Goal: Check status: Check status

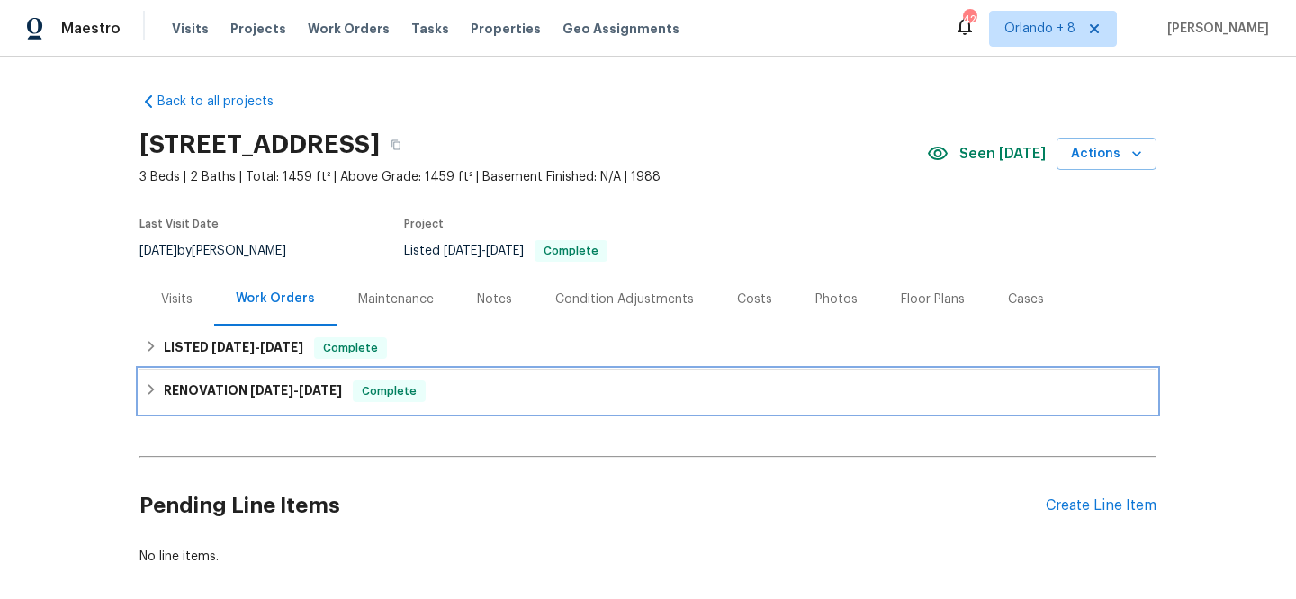
click at [299, 387] on span "[DATE] - [DATE]" at bounding box center [296, 390] width 92 height 13
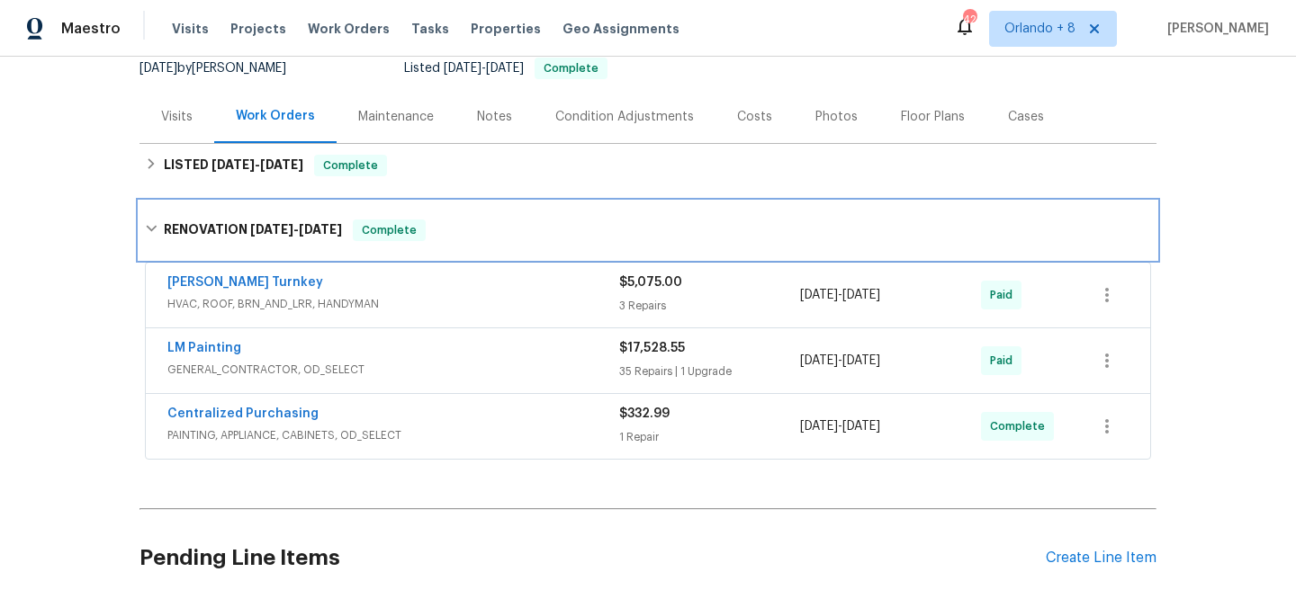
scroll to position [184, 0]
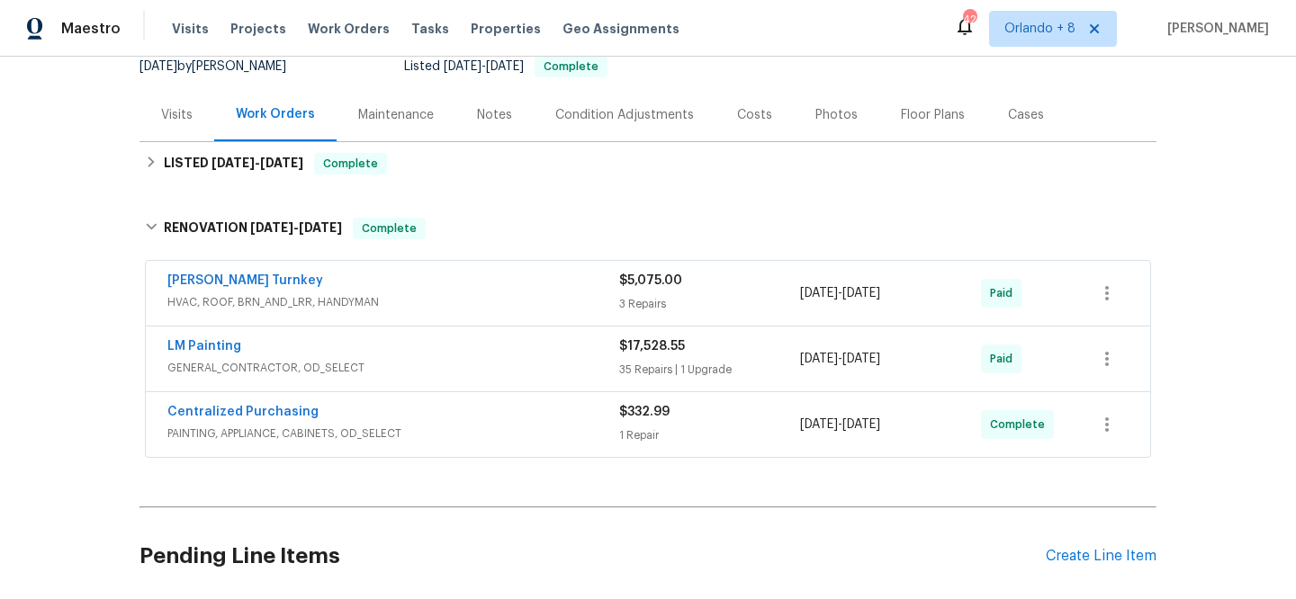
click at [341, 313] on div "[PERSON_NAME] Turnkey HVAC, ROOF, BRN_AND_LRR, HANDYMAN" at bounding box center [393, 293] width 452 height 43
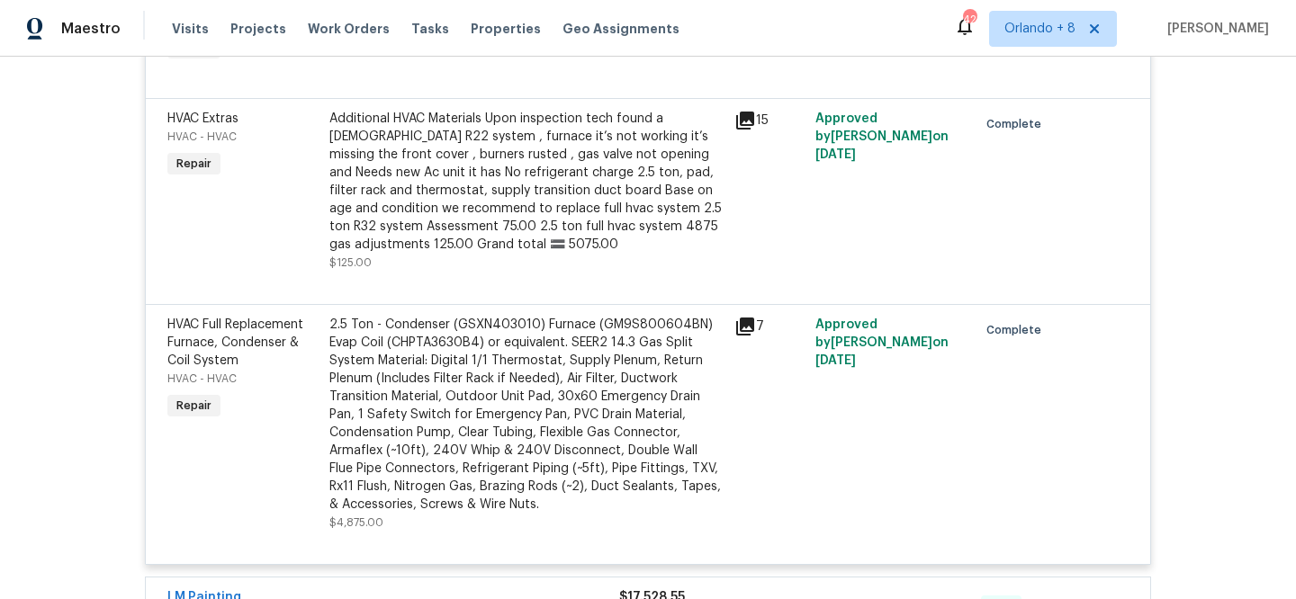
scroll to position [575, 0]
click at [738, 326] on icon at bounding box center [745, 326] width 22 height 22
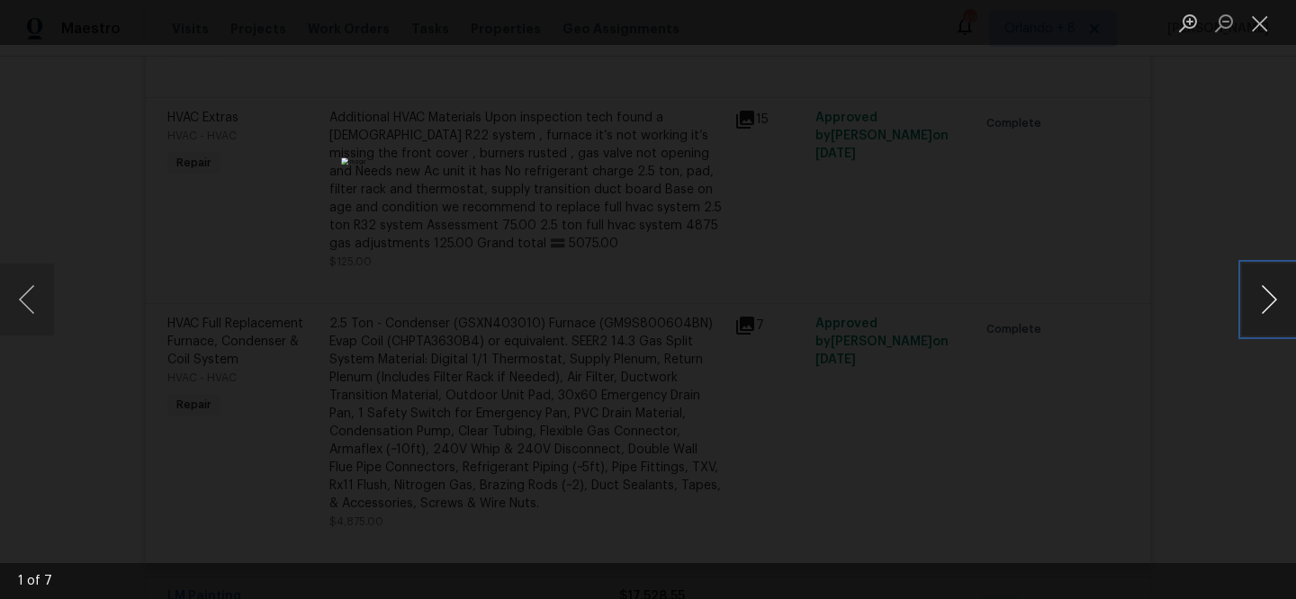
click at [1269, 306] on button "Next image" at bounding box center [1269, 300] width 54 height 72
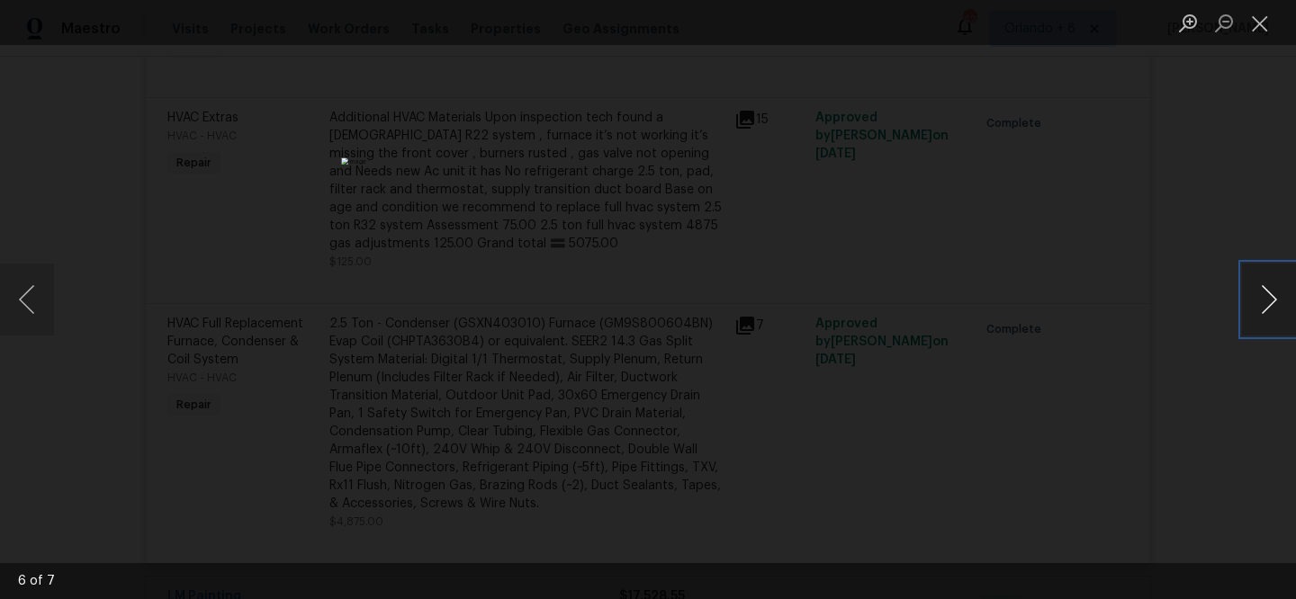
click at [1269, 307] on button "Next image" at bounding box center [1269, 300] width 54 height 72
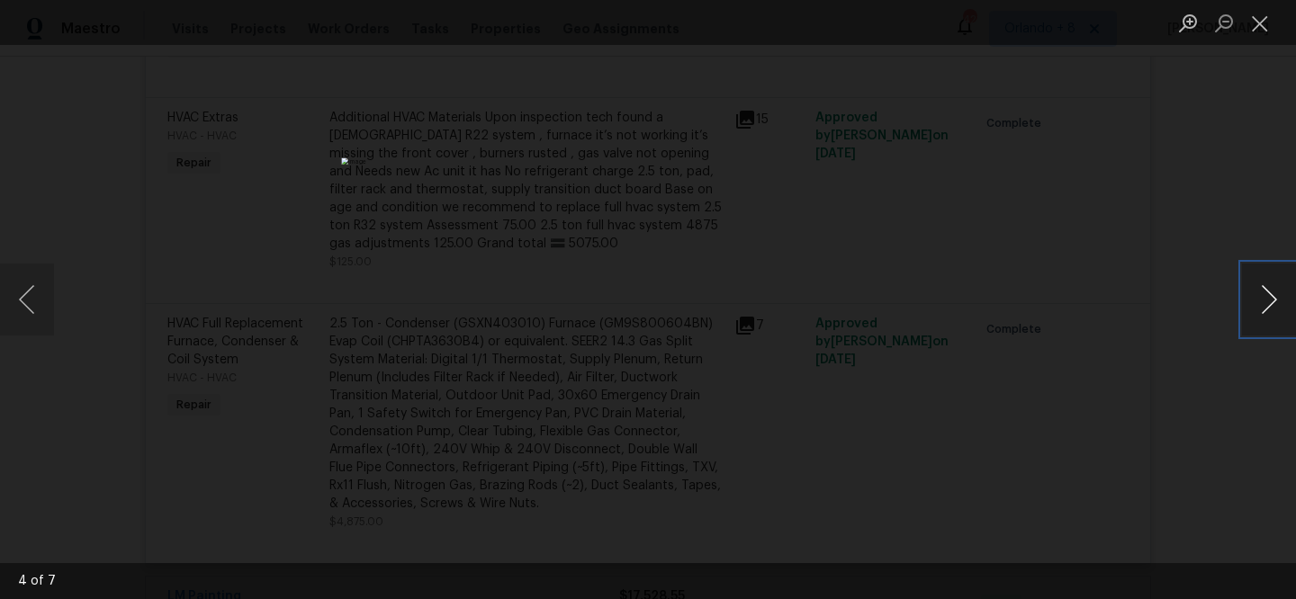
click at [1269, 307] on button "Next image" at bounding box center [1269, 300] width 54 height 72
click at [1270, 307] on button "Next image" at bounding box center [1269, 300] width 54 height 72
click at [1270, 308] on button "Next image" at bounding box center [1269, 300] width 54 height 72
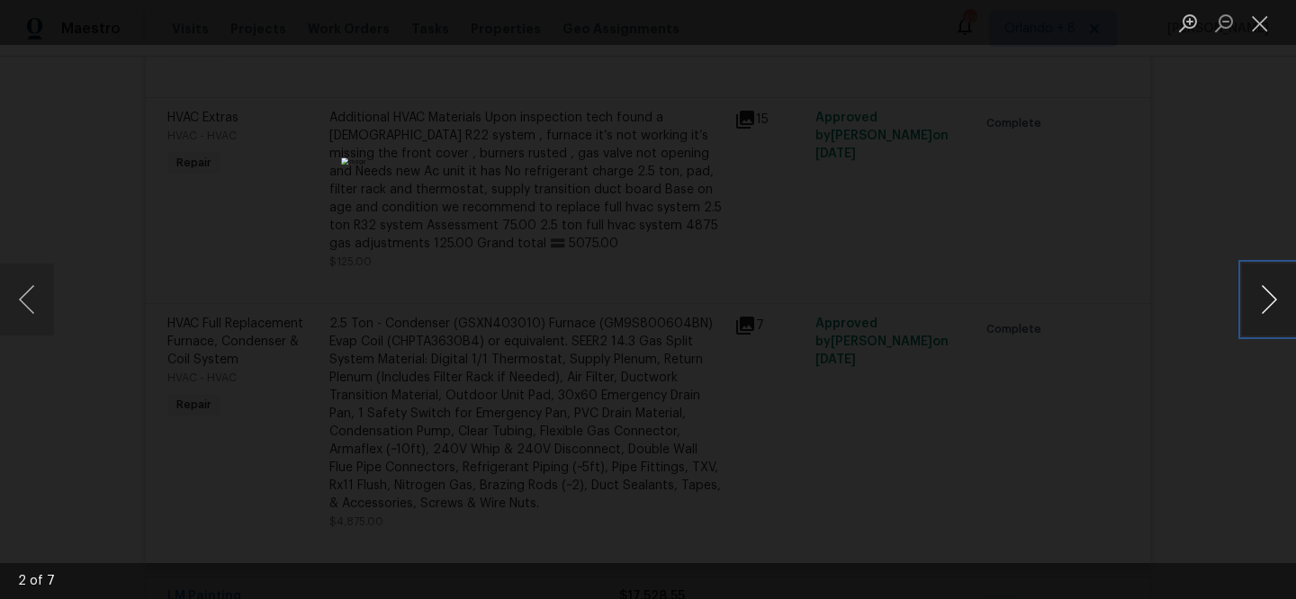
click at [1270, 308] on button "Next image" at bounding box center [1269, 300] width 54 height 72
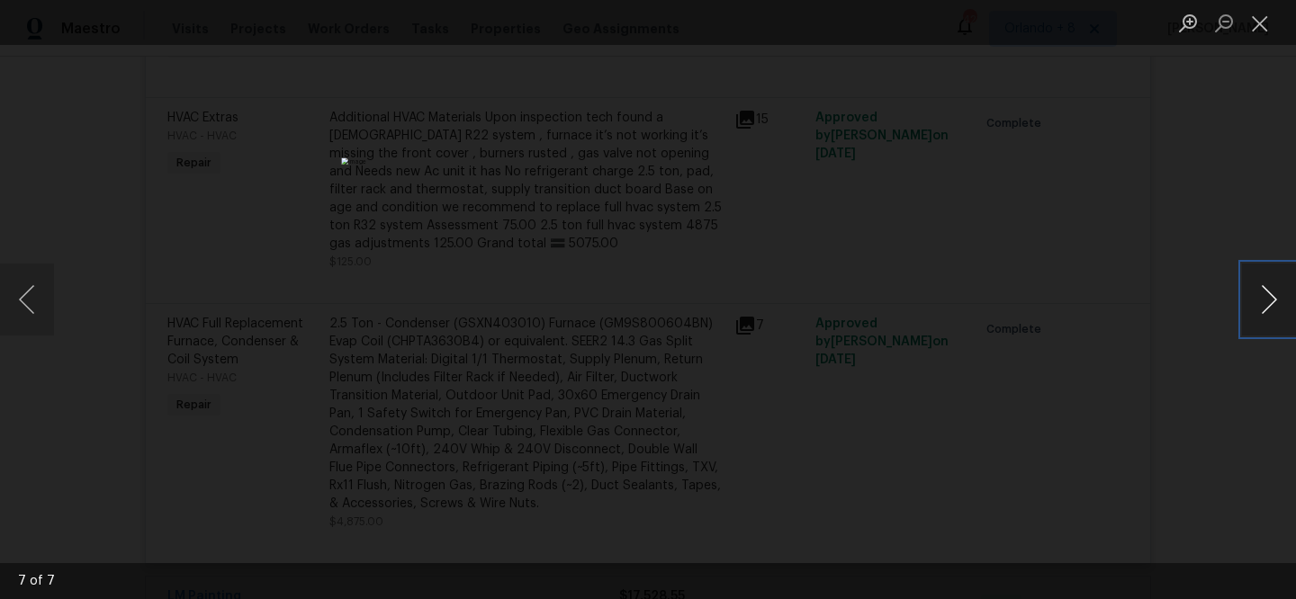
click at [1270, 308] on button "Next image" at bounding box center [1269, 300] width 54 height 72
click at [1154, 355] on div "Lightbox" at bounding box center [648, 299] width 1296 height 599
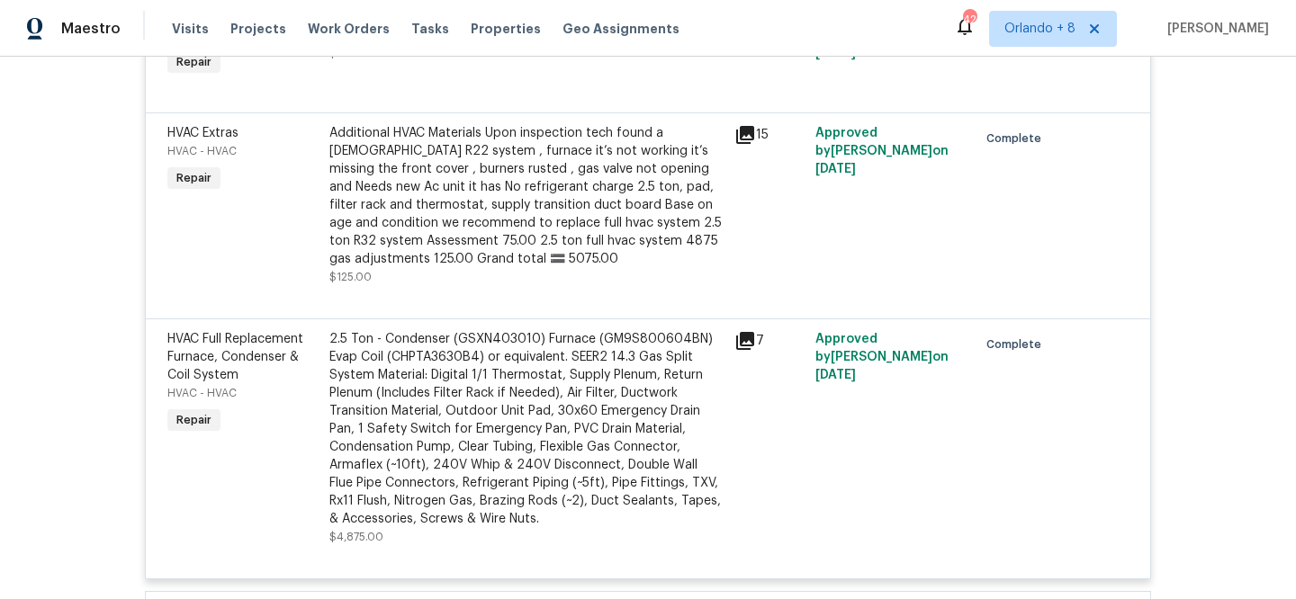
scroll to position [557, 0]
